Goal: Task Accomplishment & Management: Manage account settings

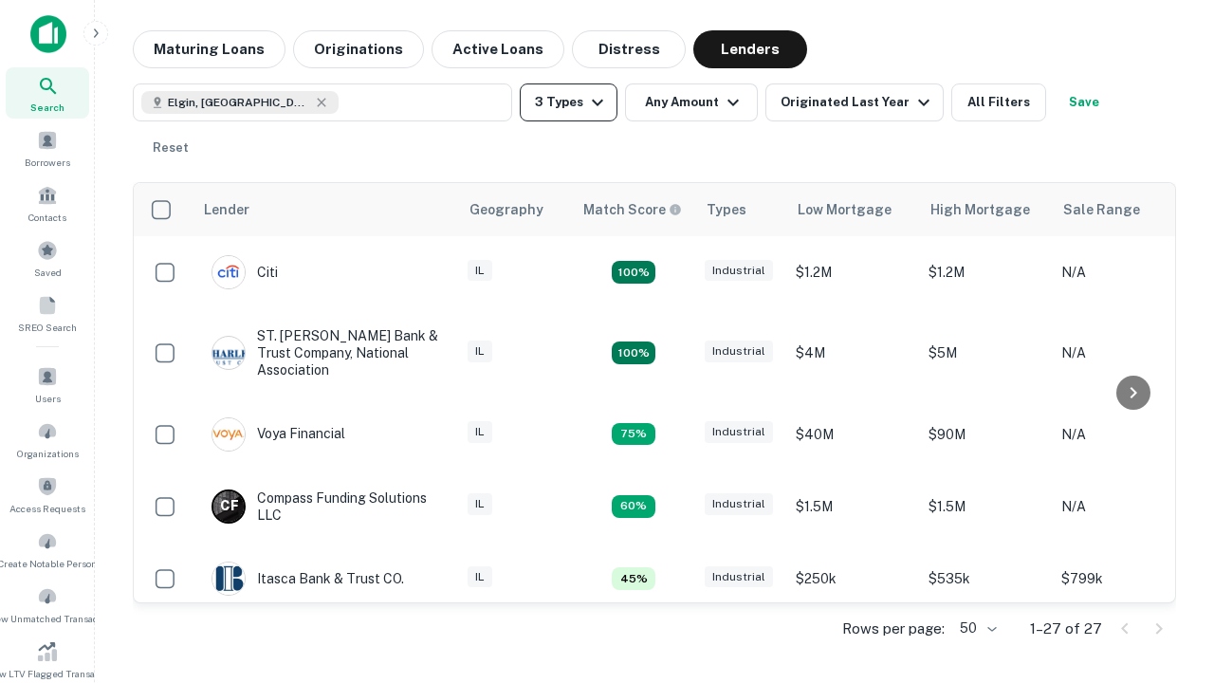
click at [568, 102] on button "3 Types" at bounding box center [569, 102] width 98 height 38
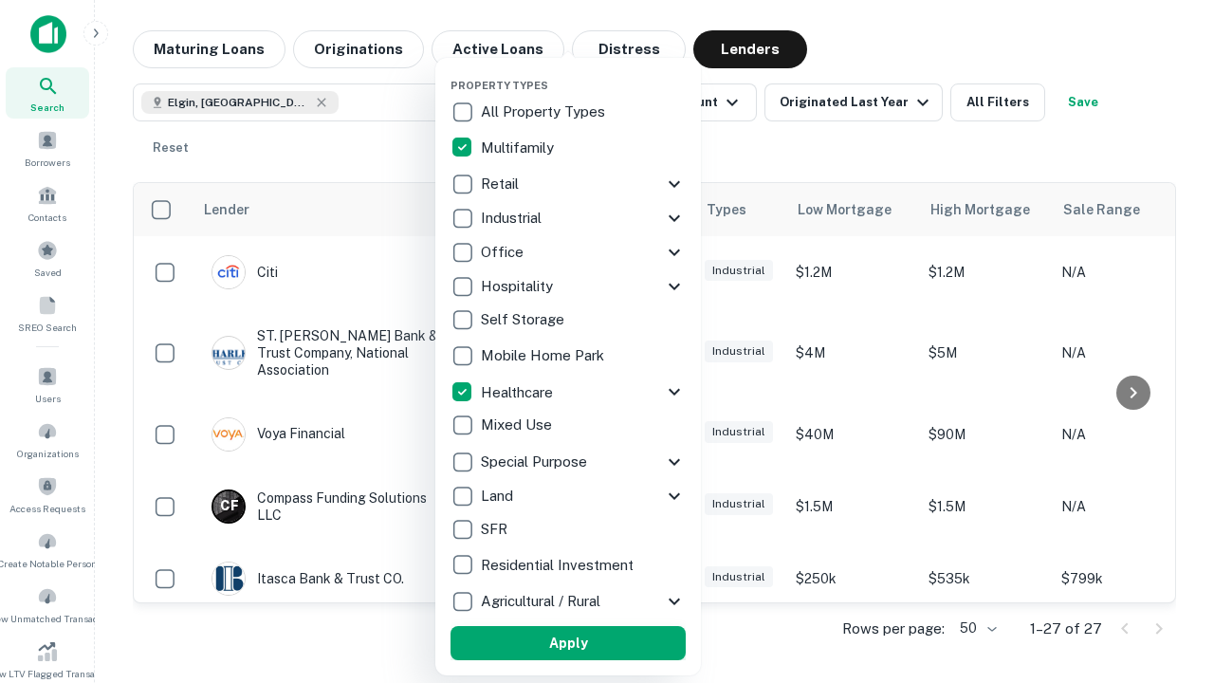
click at [568, 643] on button "Apply" at bounding box center [568, 643] width 235 height 34
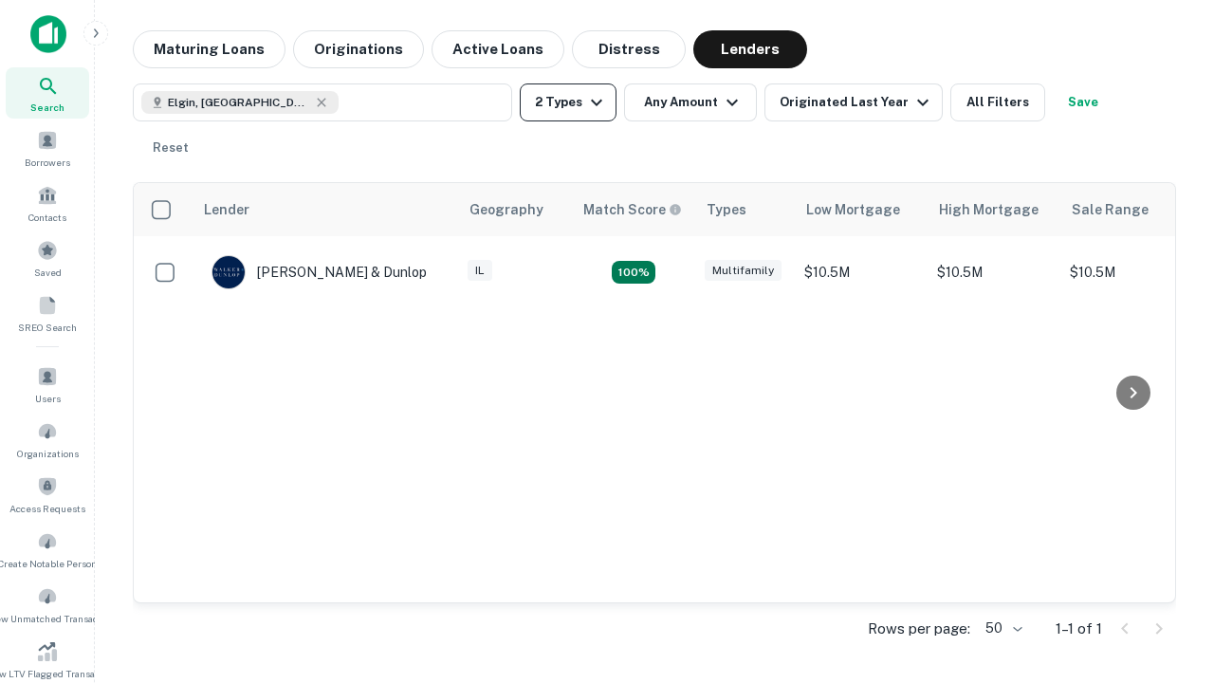
click at [568, 102] on button "2 Types" at bounding box center [568, 102] width 97 height 38
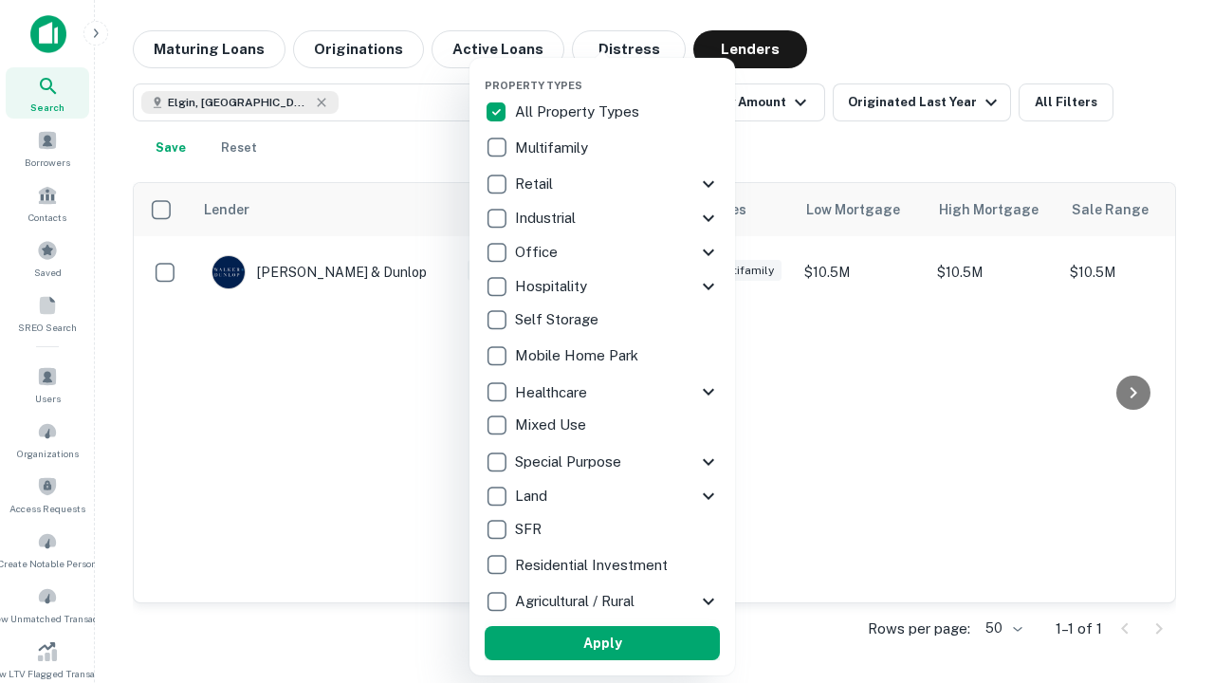
click at [602, 643] on button "Apply" at bounding box center [602, 643] width 235 height 34
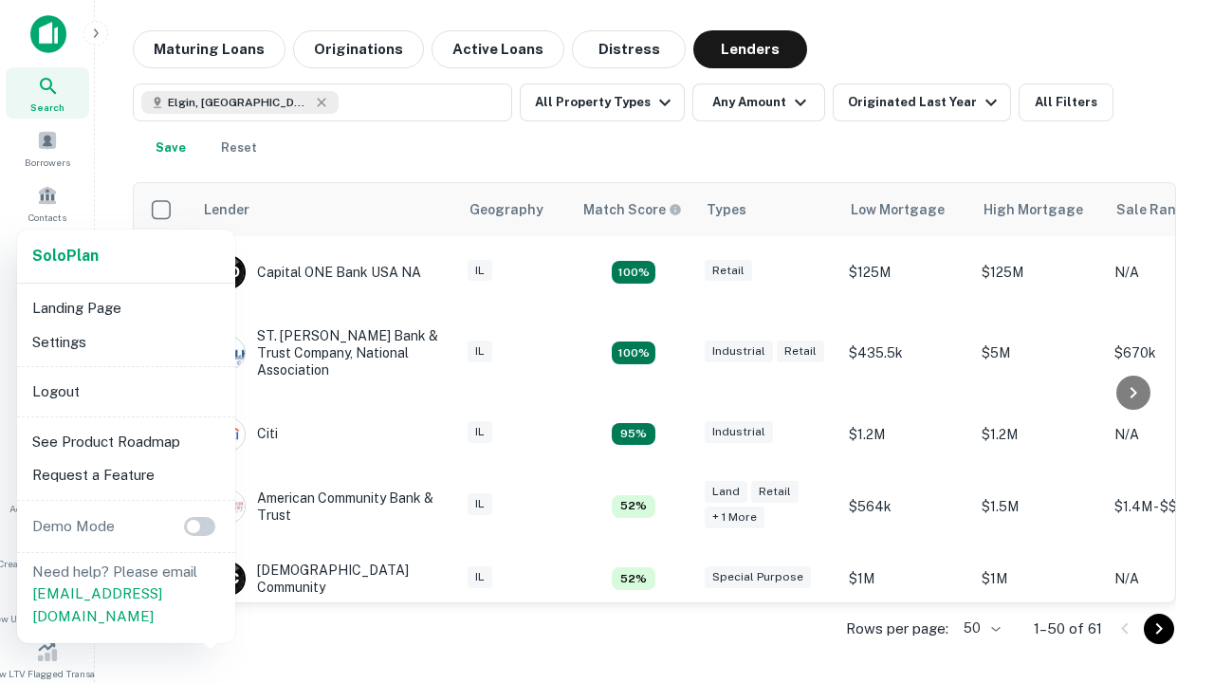
scroll to position [351, 0]
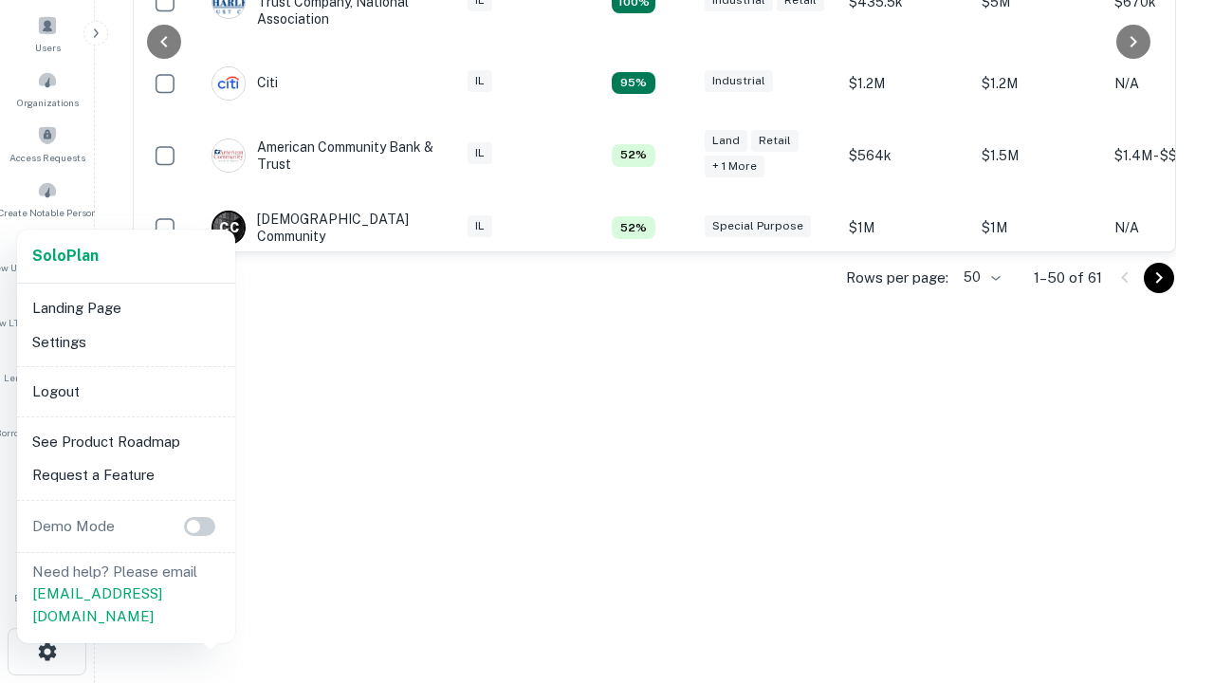
click at [125, 391] on li "Logout" at bounding box center [126, 392] width 203 height 34
